Goal: Task Accomplishment & Management: Manage account settings

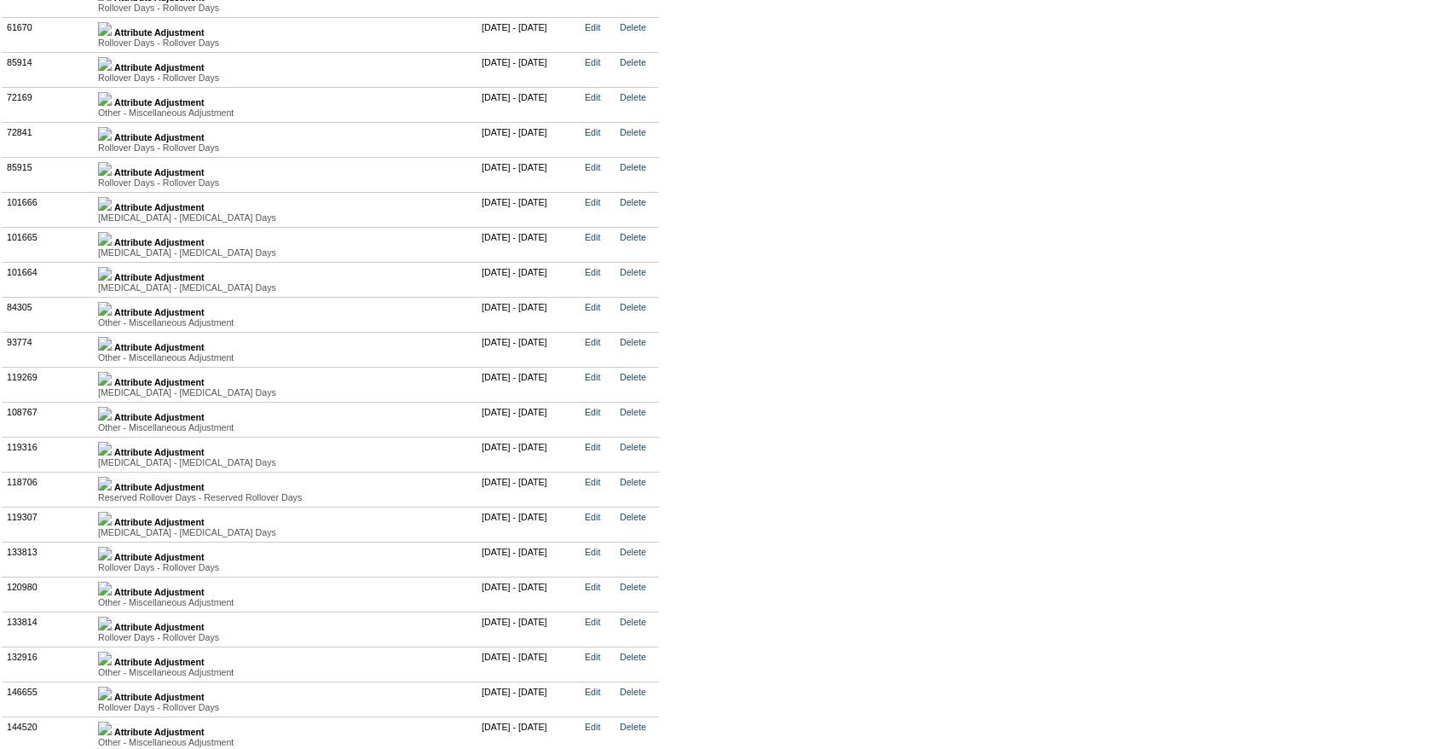
scroll to position [4104, 0]
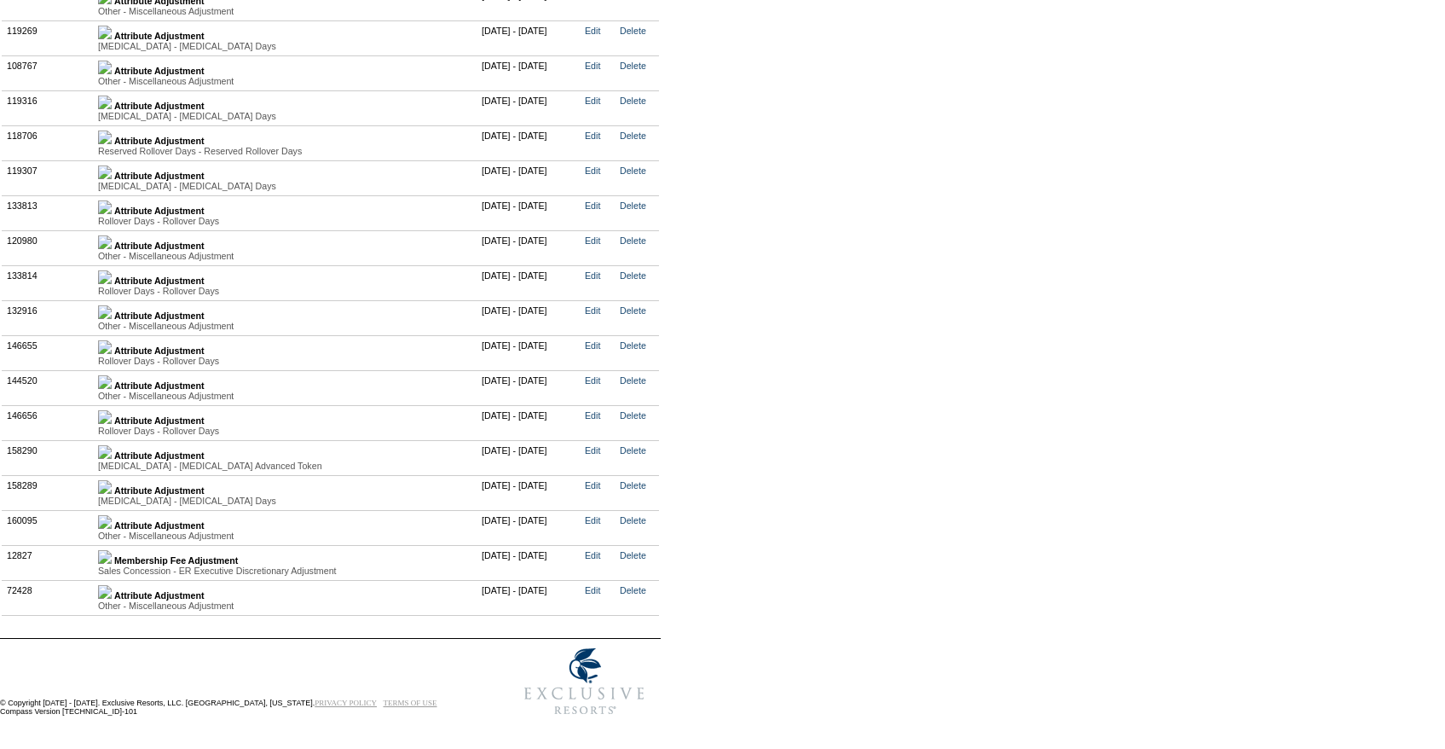
click at [112, 424] on img at bounding box center [105, 417] width 14 height 14
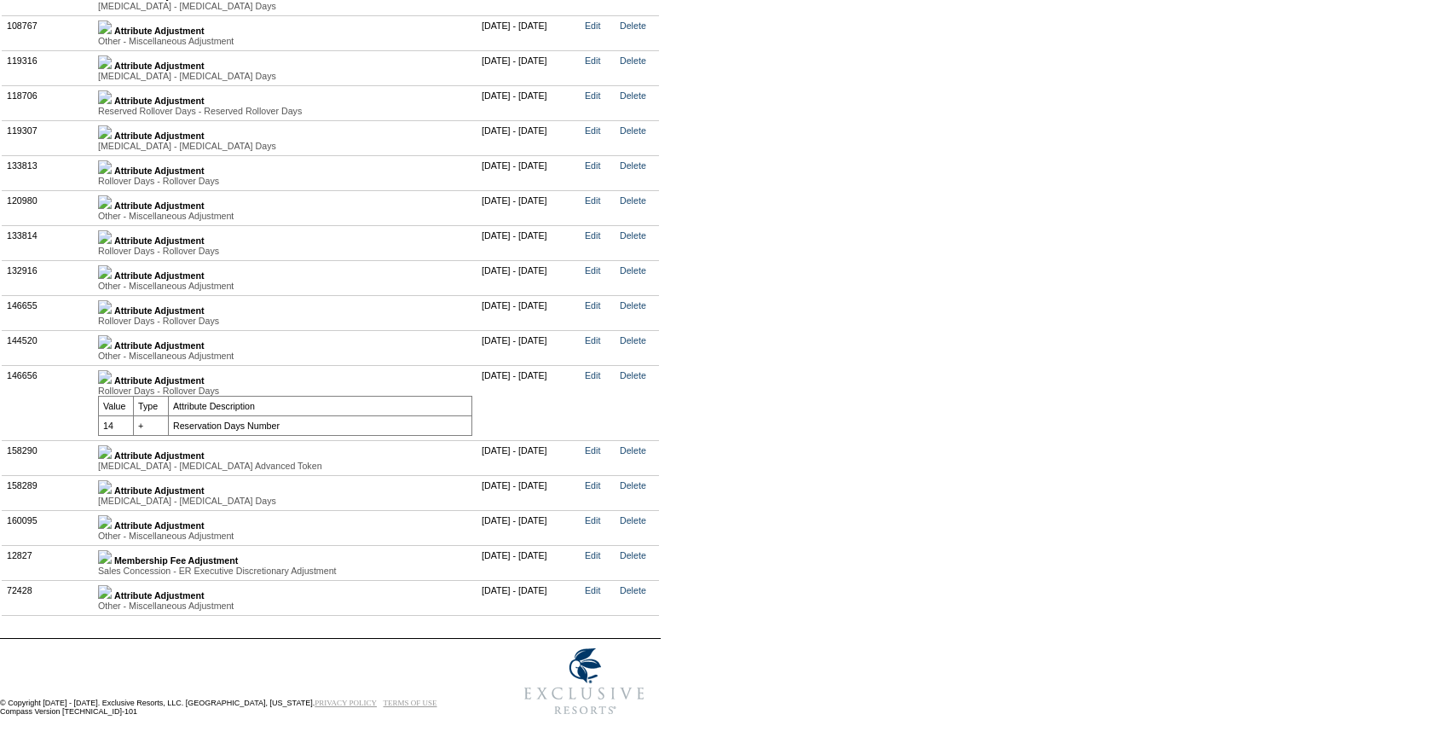
click at [112, 384] on img at bounding box center [105, 377] width 14 height 14
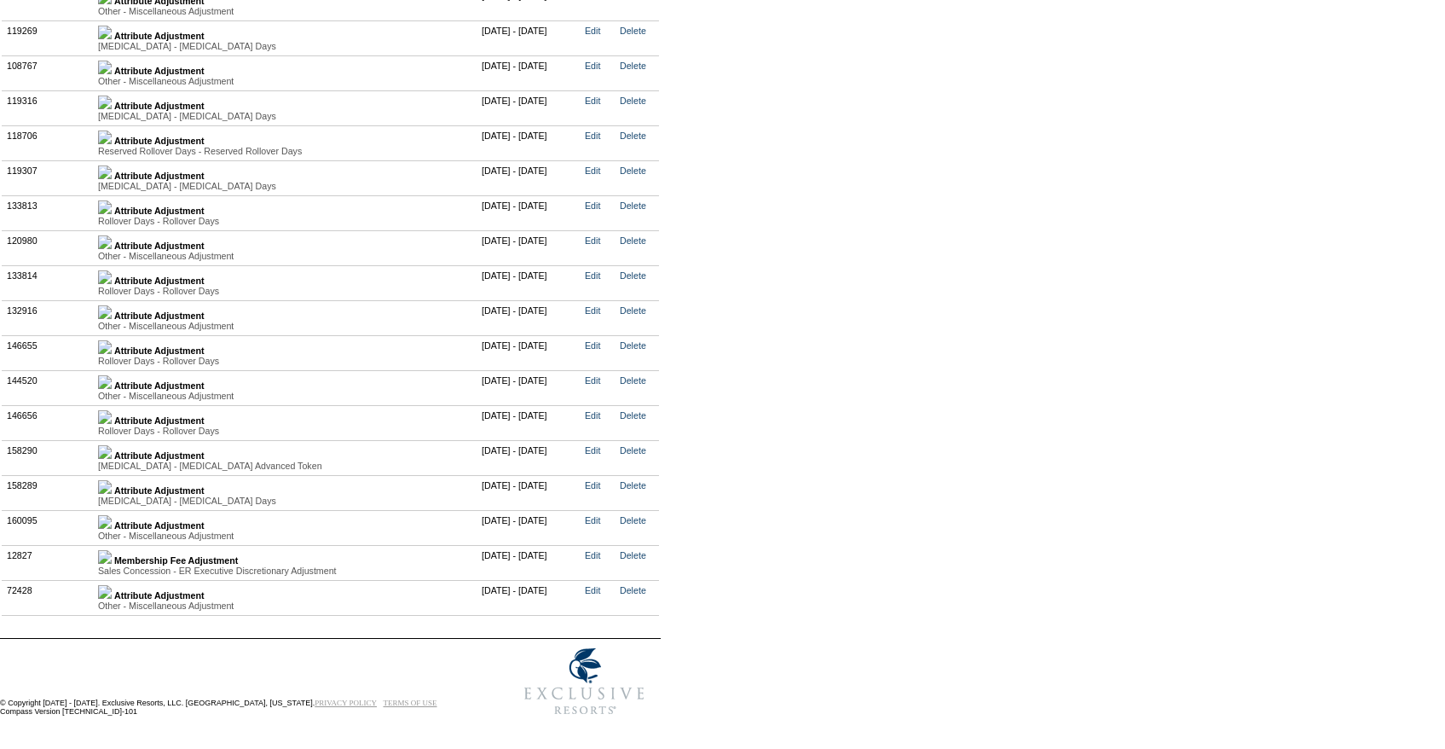
click at [112, 520] on link at bounding box center [105, 525] width 14 height 10
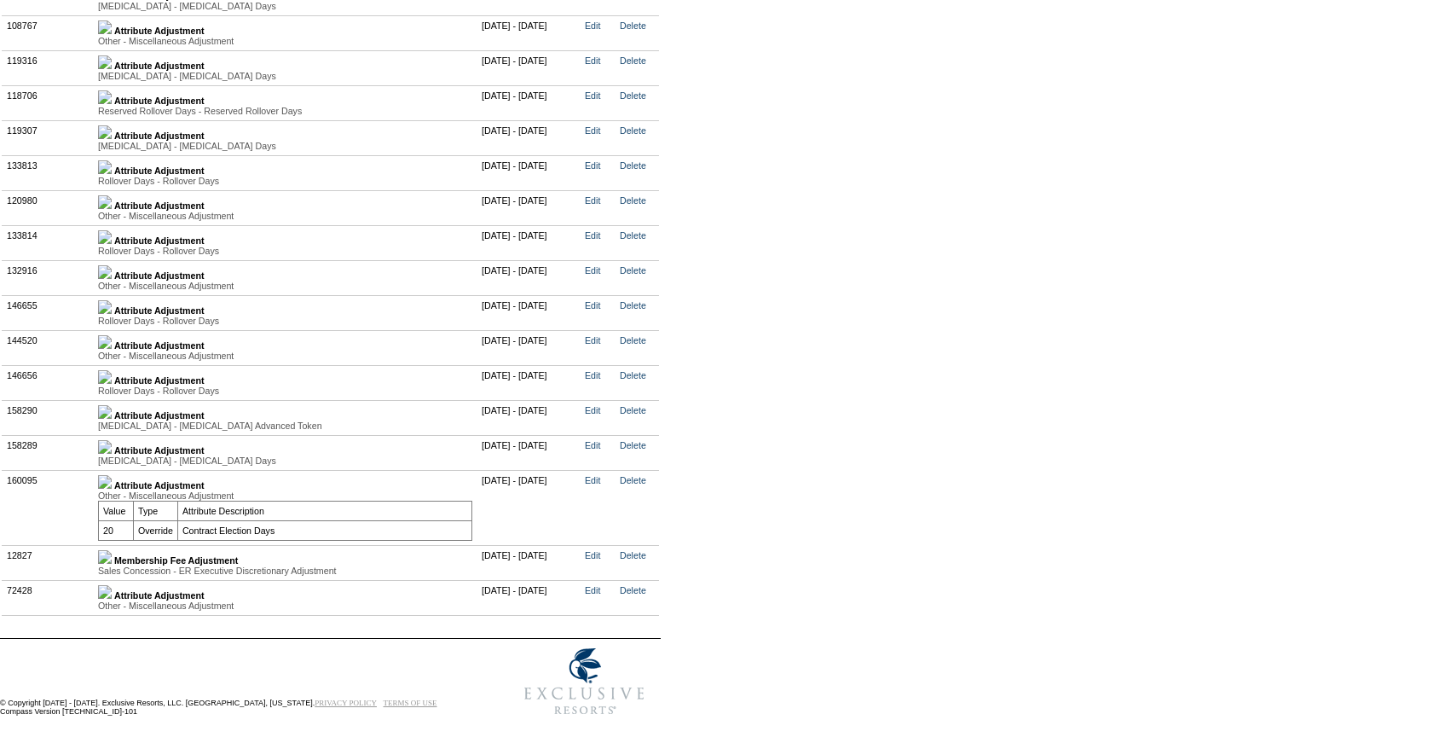
click at [123, 470] on td "Attribute Adjustment Coronavirus - Coronavirus Days Value Type Attribute Descri…" at bounding box center [286, 452] width 384 height 35
click at [112, 454] on img at bounding box center [105, 447] width 14 height 14
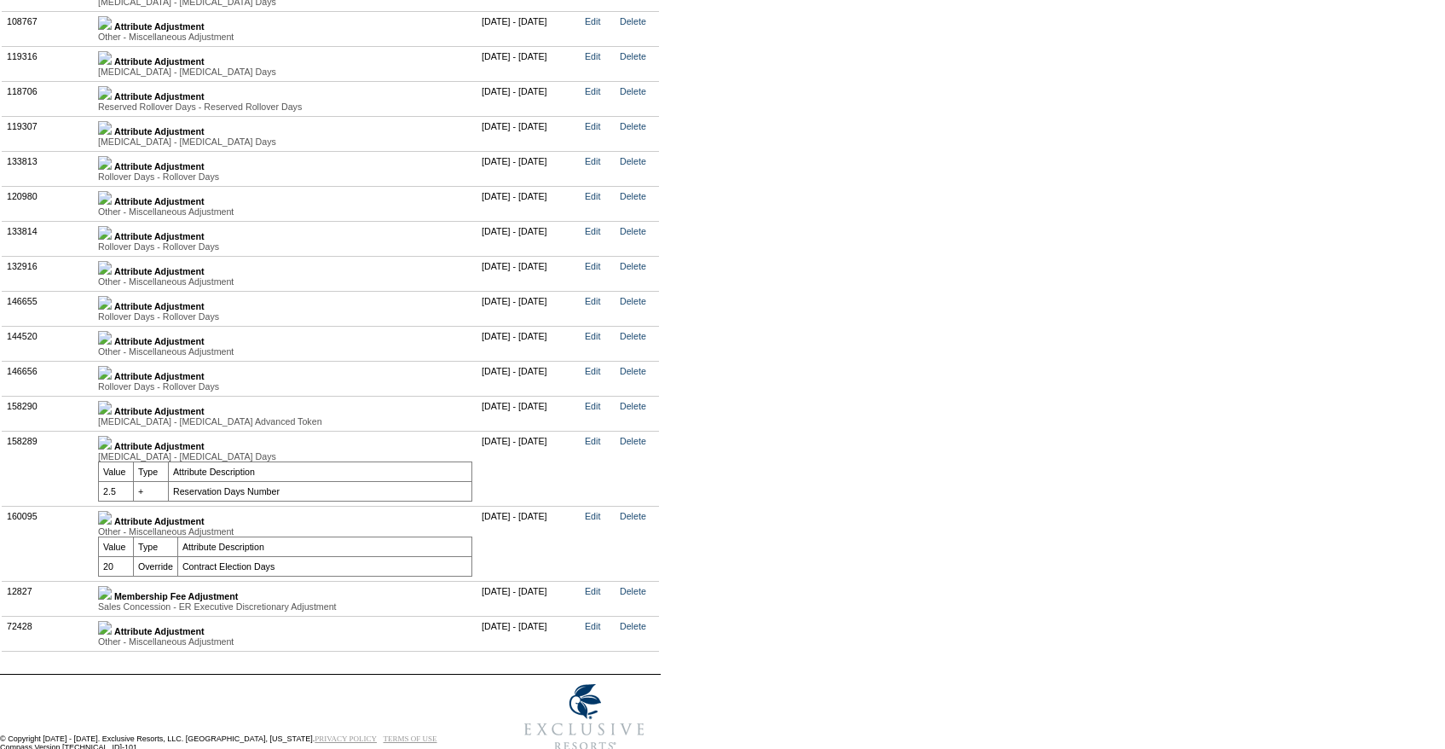
click at [112, 449] on img at bounding box center [105, 443] width 14 height 14
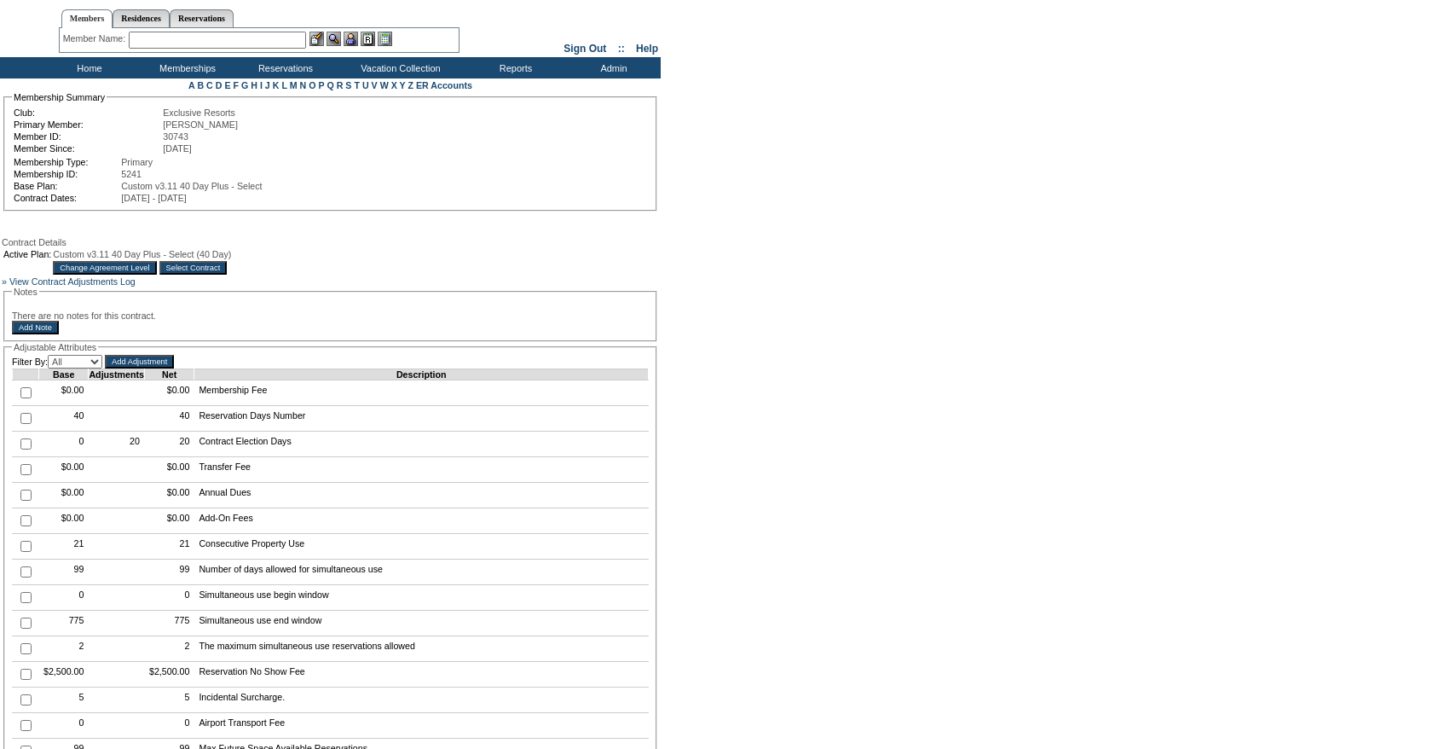
scroll to position [47, 0]
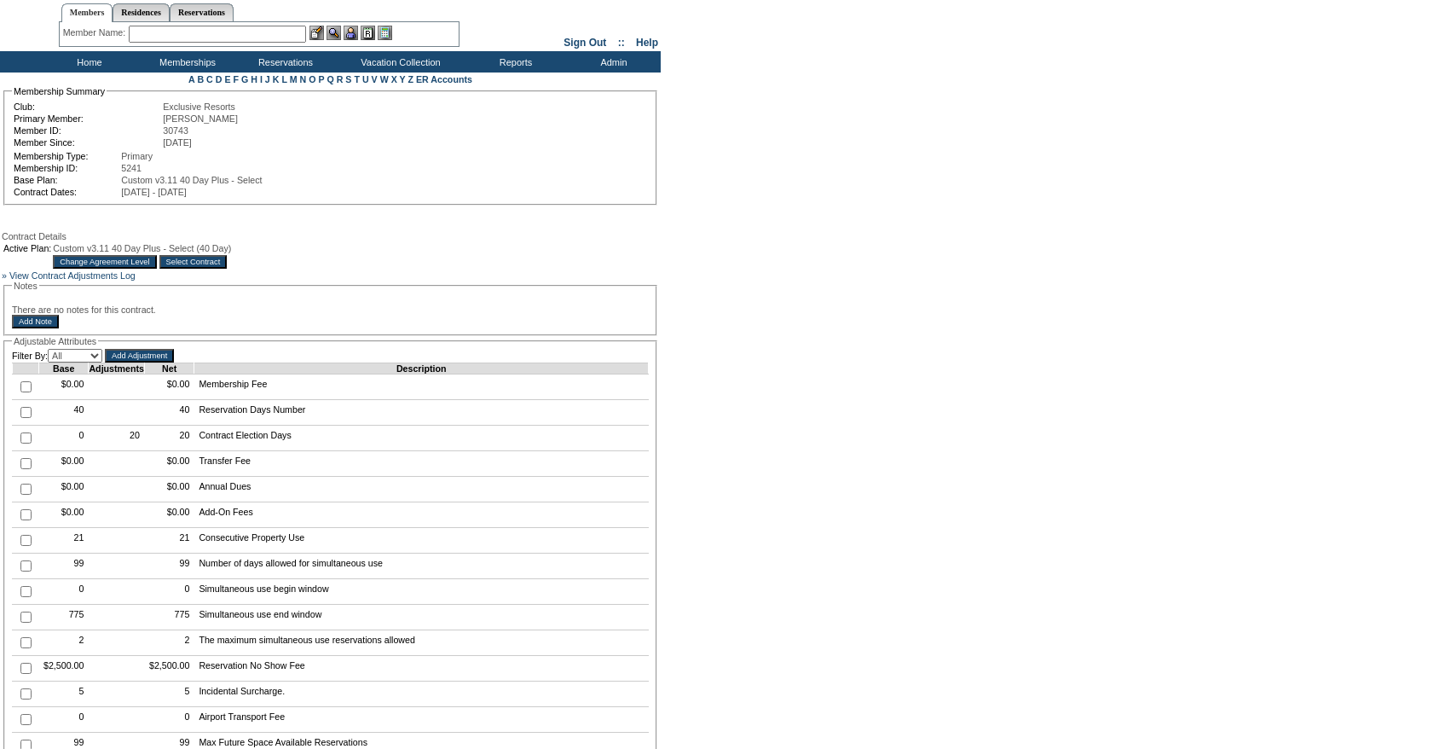
click at [200, 270] on table "Active Plan: Custom v3.11 40 Day Plus - Select (40 Day) Change Agreement Level …" at bounding box center [117, 255] width 231 height 29
click at [156, 269] on input "Change Agreement Level" at bounding box center [104, 262] width 103 height 14
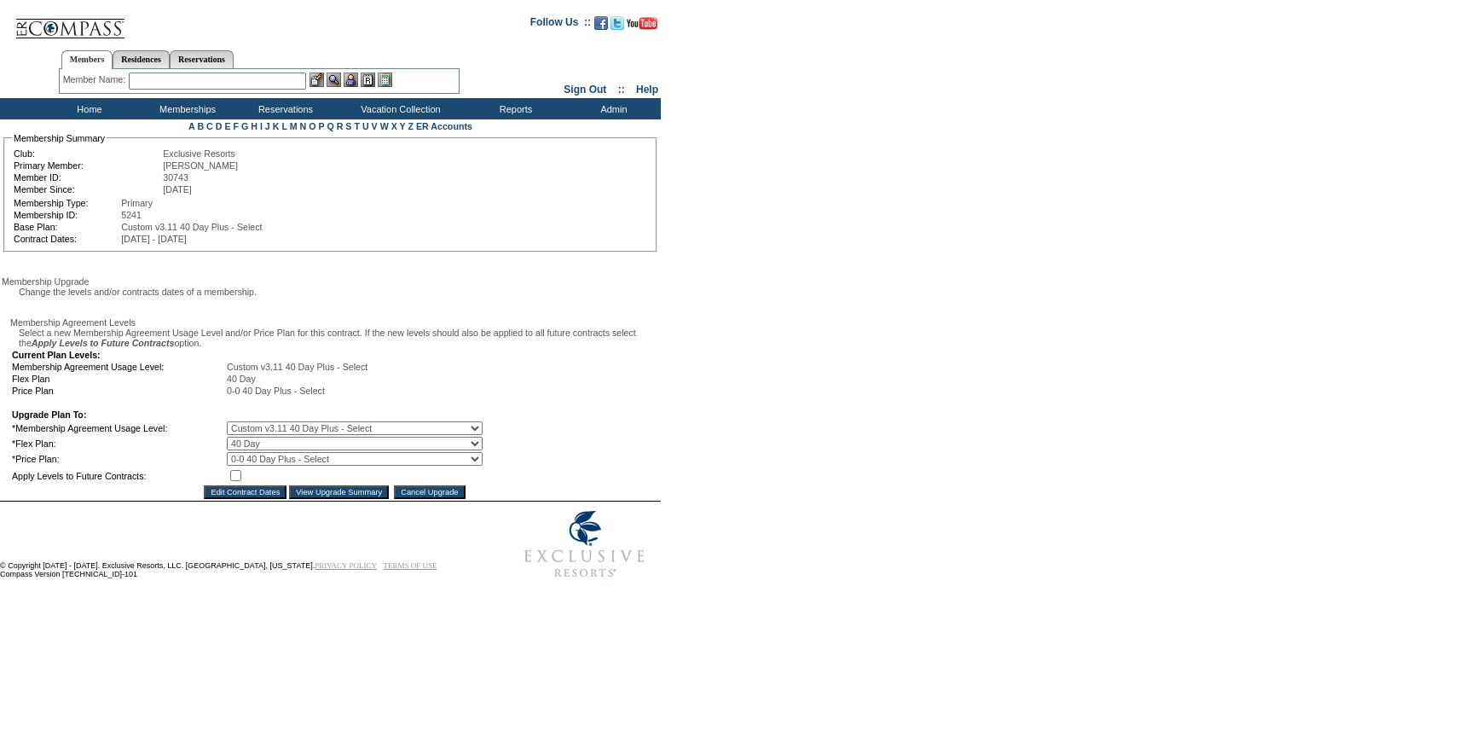
click at [291, 450] on select "0 Day 10 Day 20 Day 30 Day 40 Day" at bounding box center [355, 444] width 256 height 14
select select "93"
click at [239, 450] on select "0 Day 10 Day 20 Day 30 Day 40 Day" at bounding box center [355, 444] width 256 height 14
click at [241, 481] on input "checkbox" at bounding box center [235, 475] width 11 height 11
checkbox input "true"
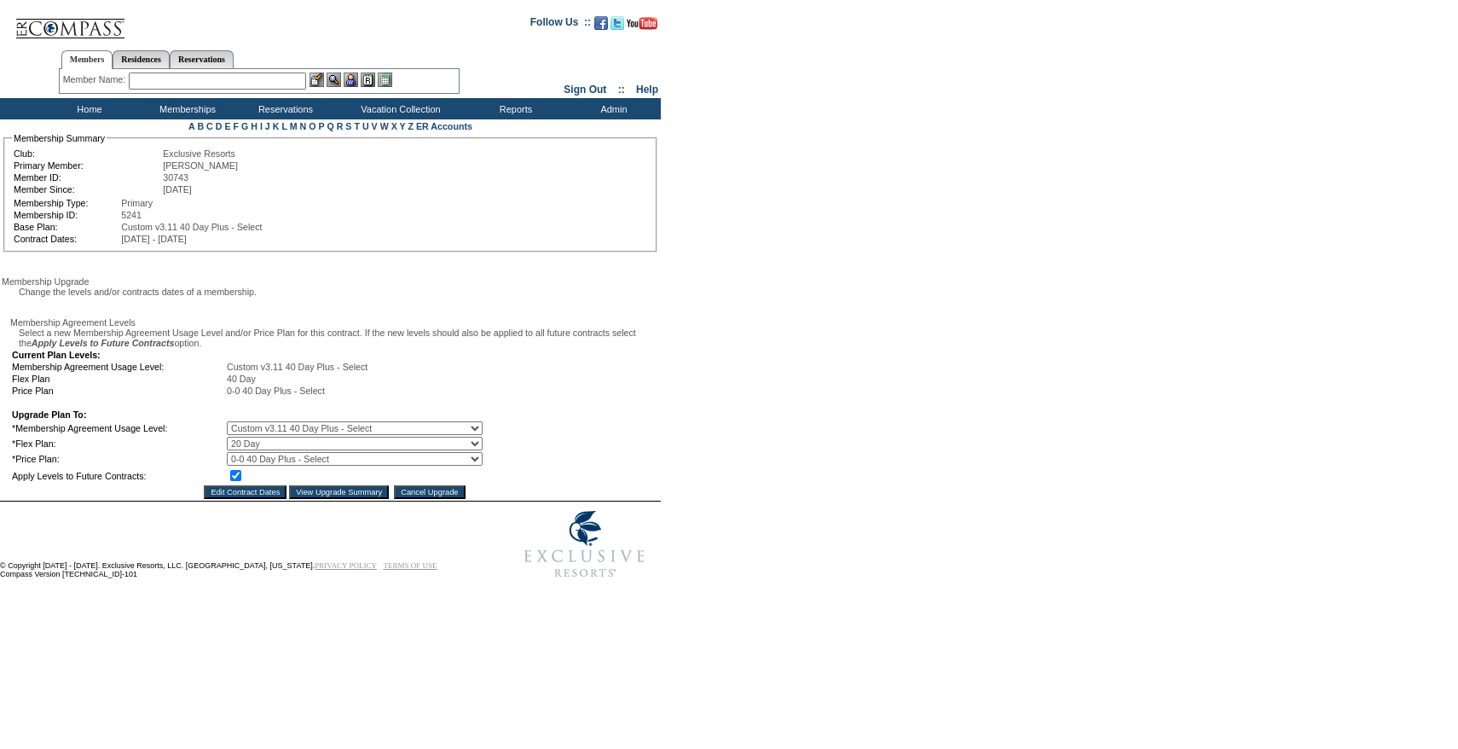
click at [309, 499] on input "View Upgrade Summary" at bounding box center [339, 492] width 100 height 14
